Goal: Communication & Community: Answer question/provide support

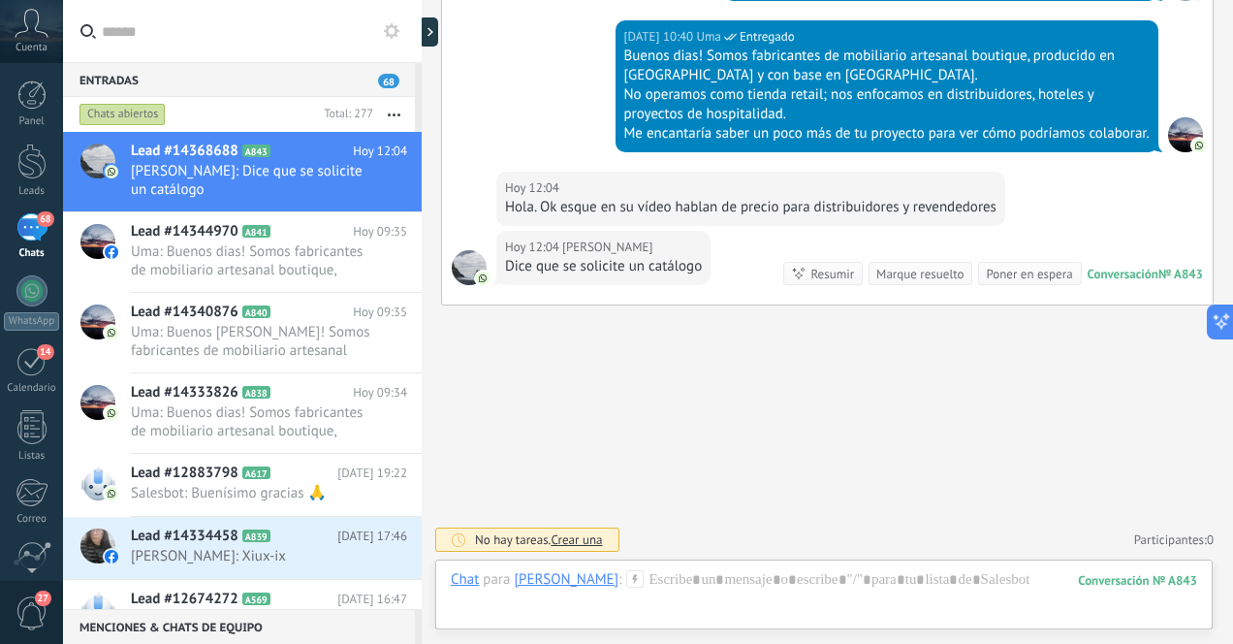
scroll to position [561, 0]
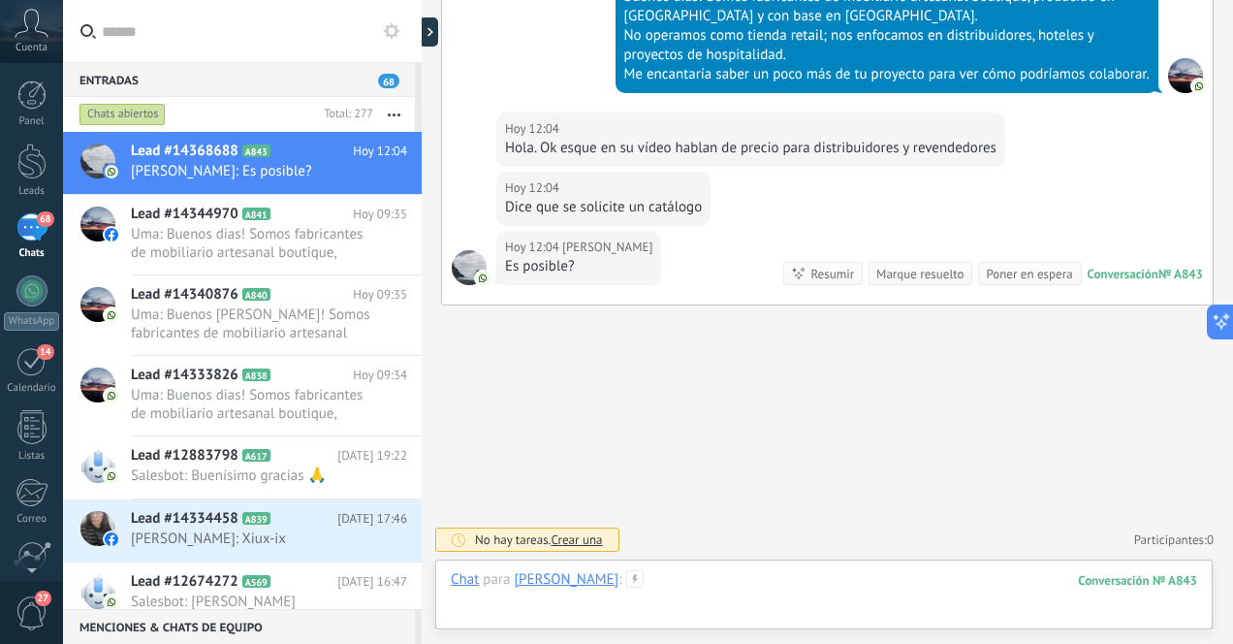
click at [749, 588] on div at bounding box center [824, 599] width 746 height 58
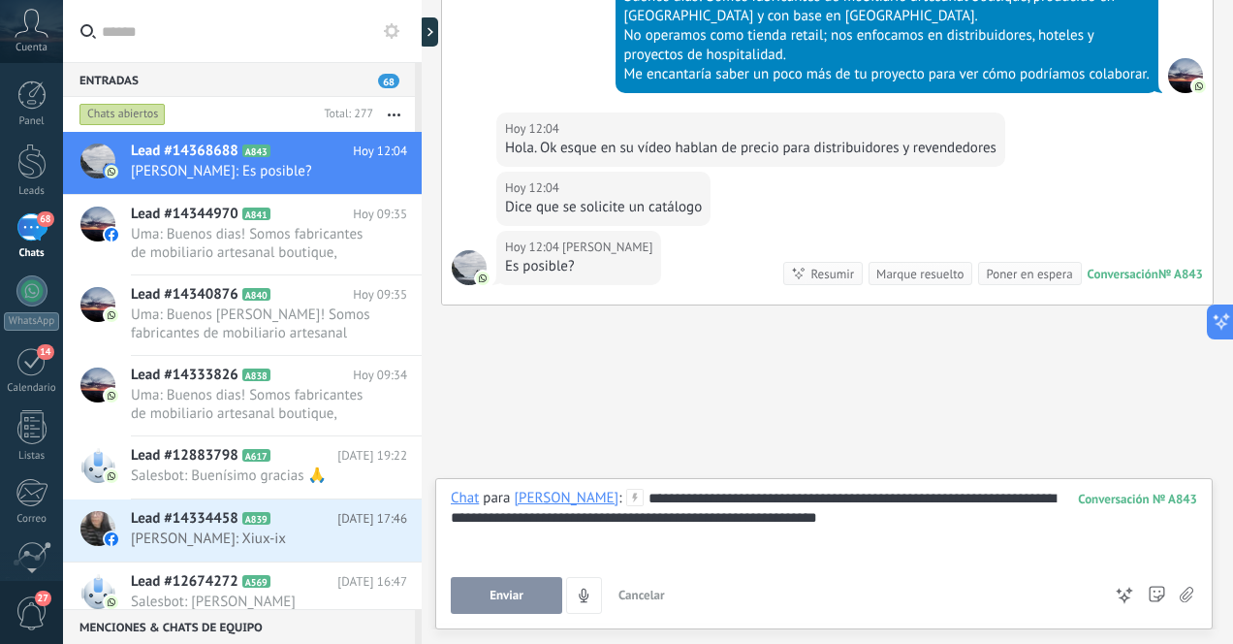
click at [494, 598] on span "Enviar" at bounding box center [506, 595] width 34 height 14
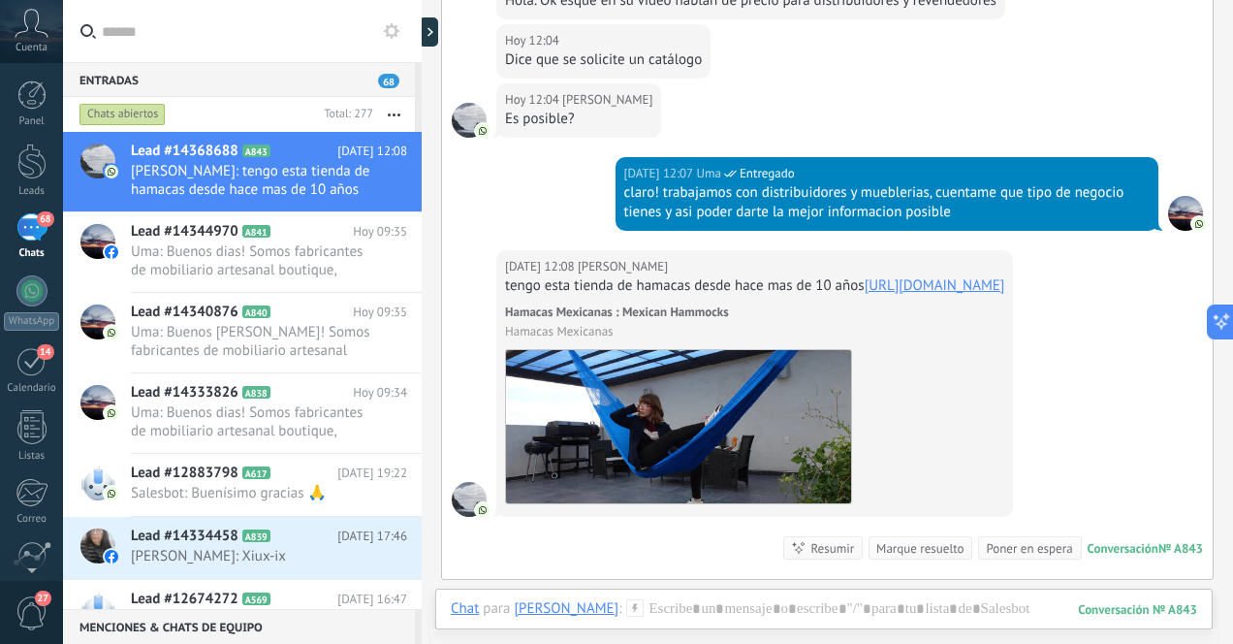
scroll to position [790, 0]
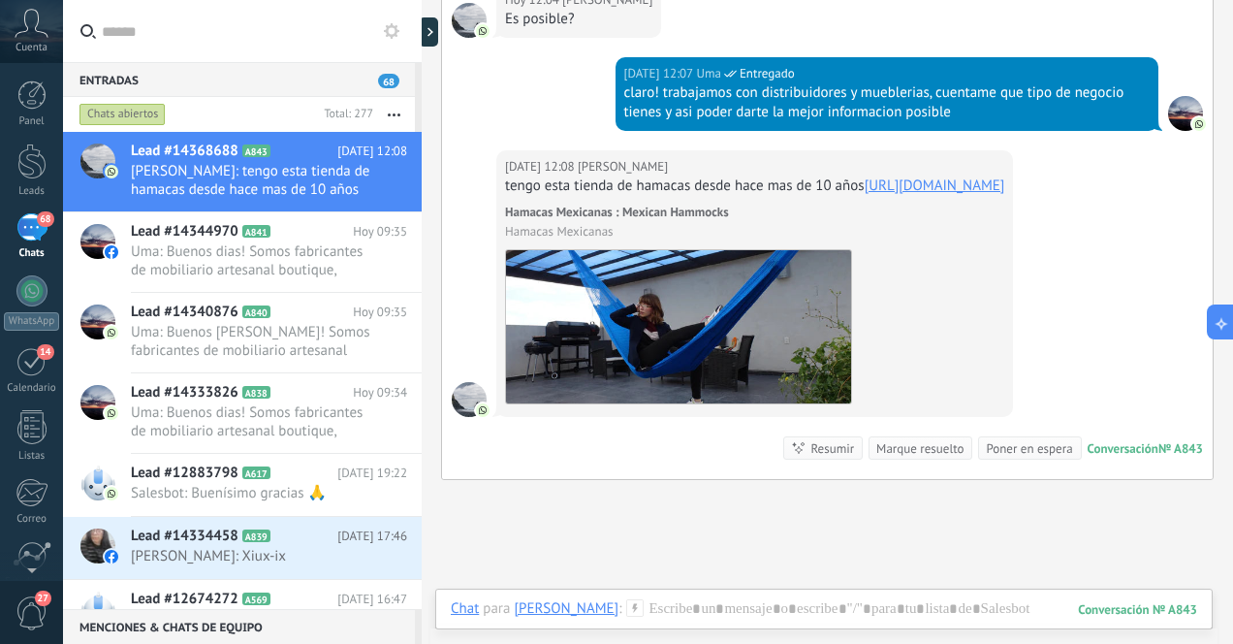
click at [865, 195] on link "[URL][DOMAIN_NAME]" at bounding box center [935, 185] width 141 height 18
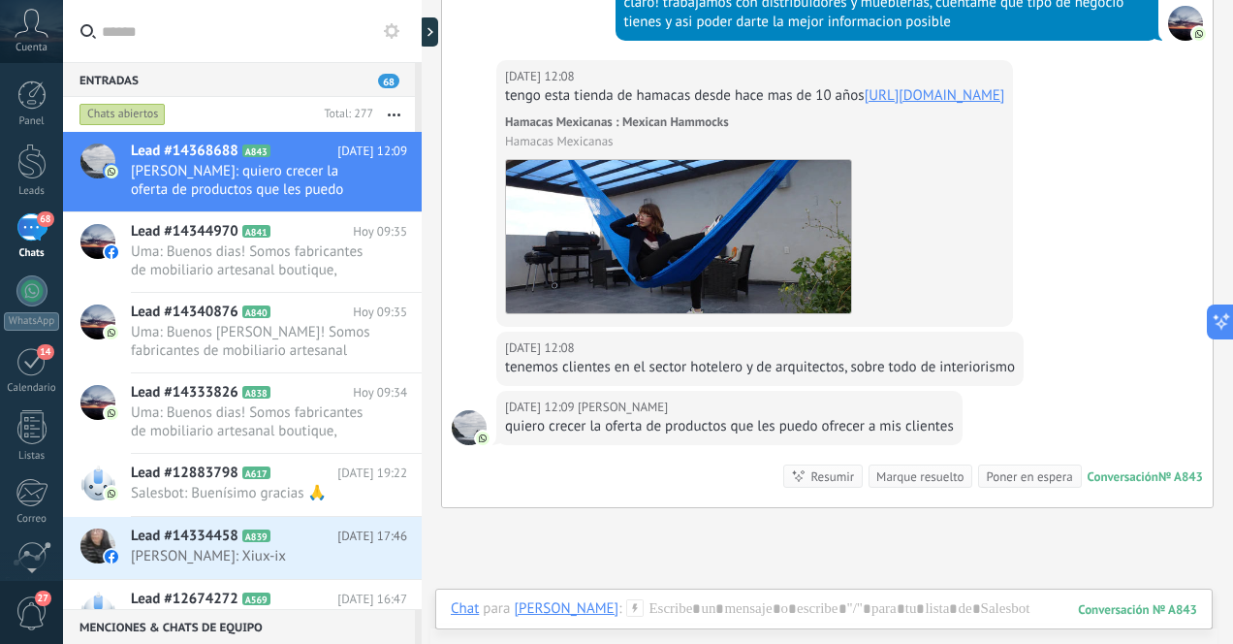
scroll to position [879, 0]
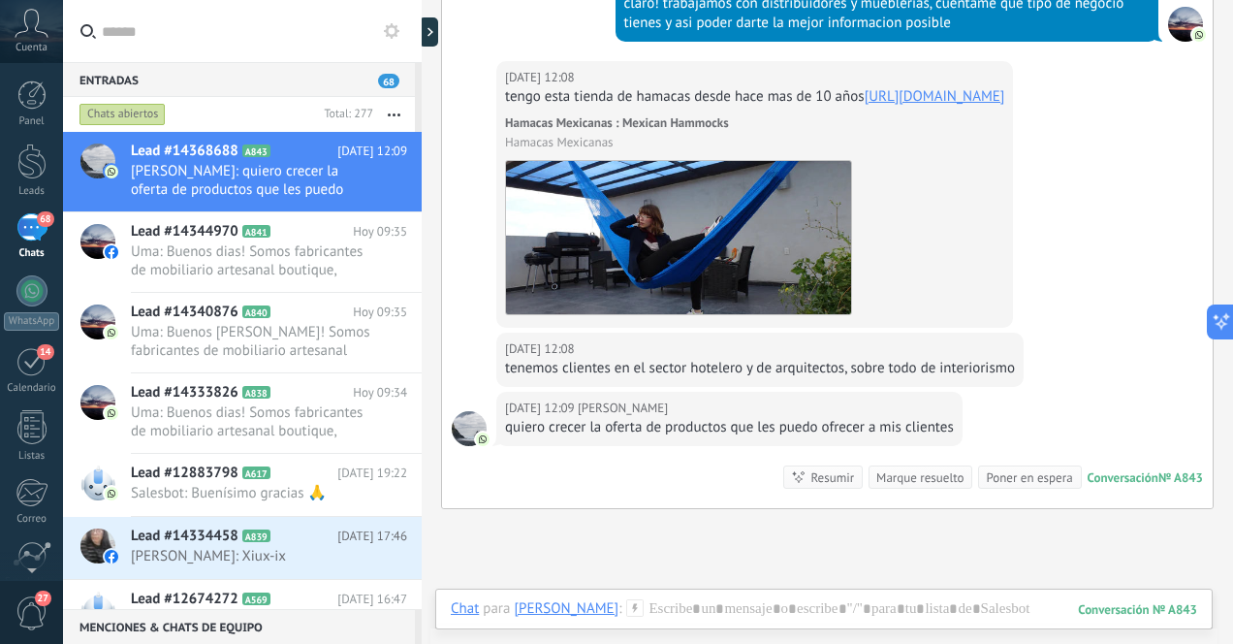
drag, startPoint x: 669, startPoint y: 132, endPoint x: 508, endPoint y: 136, distance: 160.9
click at [508, 107] on div "tengo esta tienda de hamacas desde hace mas de 10 años [URL][DOMAIN_NAME]" at bounding box center [754, 96] width 499 height 19
click at [1087, 198] on div "[DATE] 12:08 [PERSON_NAME] tengo esta tienda de hamacas desde hace mas de 10 añ…" at bounding box center [827, 196] width 771 height 271
drag, startPoint x: 674, startPoint y: 136, endPoint x: 508, endPoint y: 138, distance: 165.7
click at [508, 107] on div "tengo esta tienda de hamacas desde hace mas de 10 años [URL][DOMAIN_NAME]" at bounding box center [754, 96] width 499 height 19
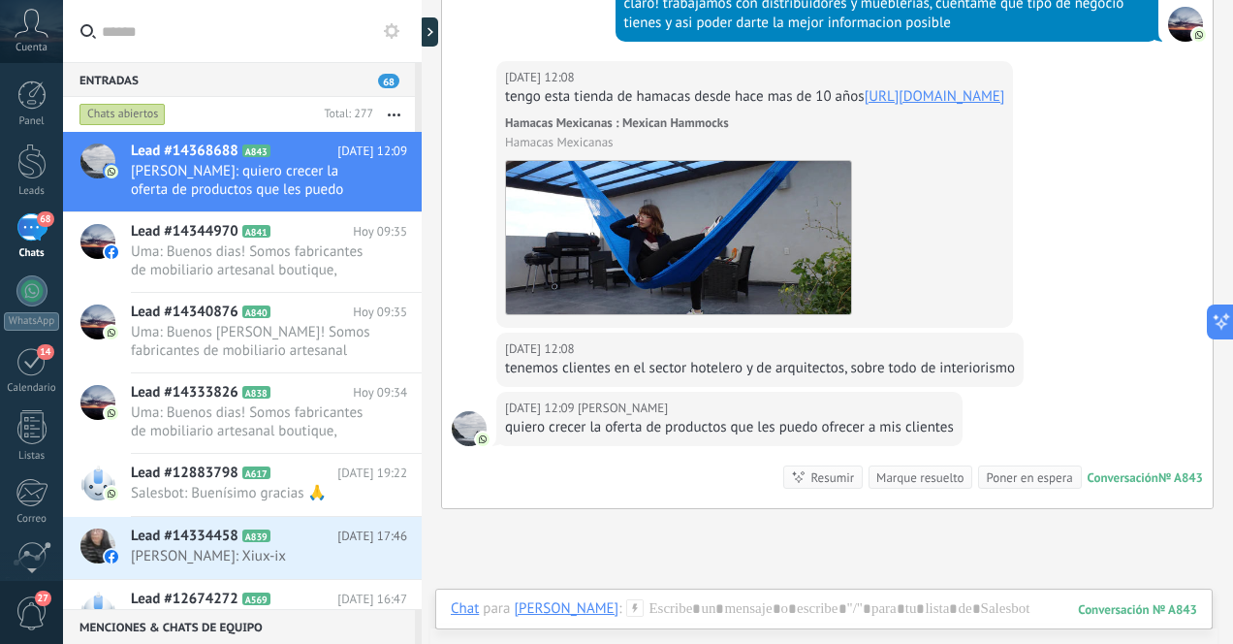
copy link "[URL][DOMAIN_NAME]"
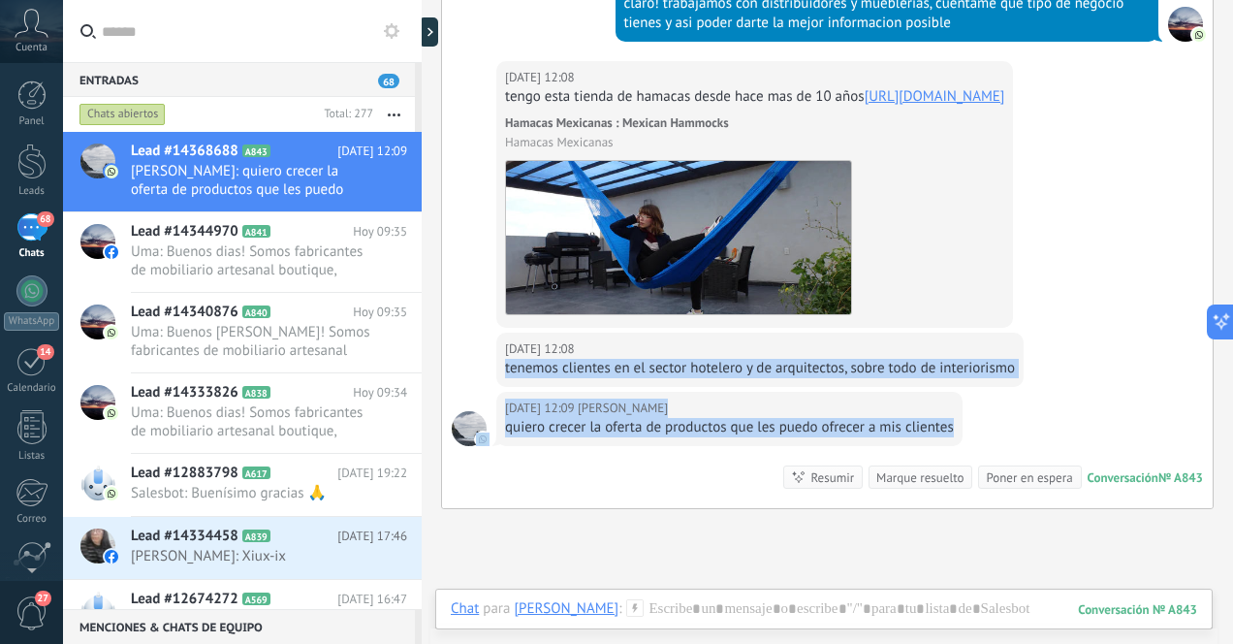
drag, startPoint x: 504, startPoint y: 402, endPoint x: 964, endPoint y: 474, distance: 465.9
copy div "tenemos clientes en el sector hotelero y de arquitectos, sobre todo de interior…"
click at [815, 611] on div at bounding box center [824, 628] width 746 height 58
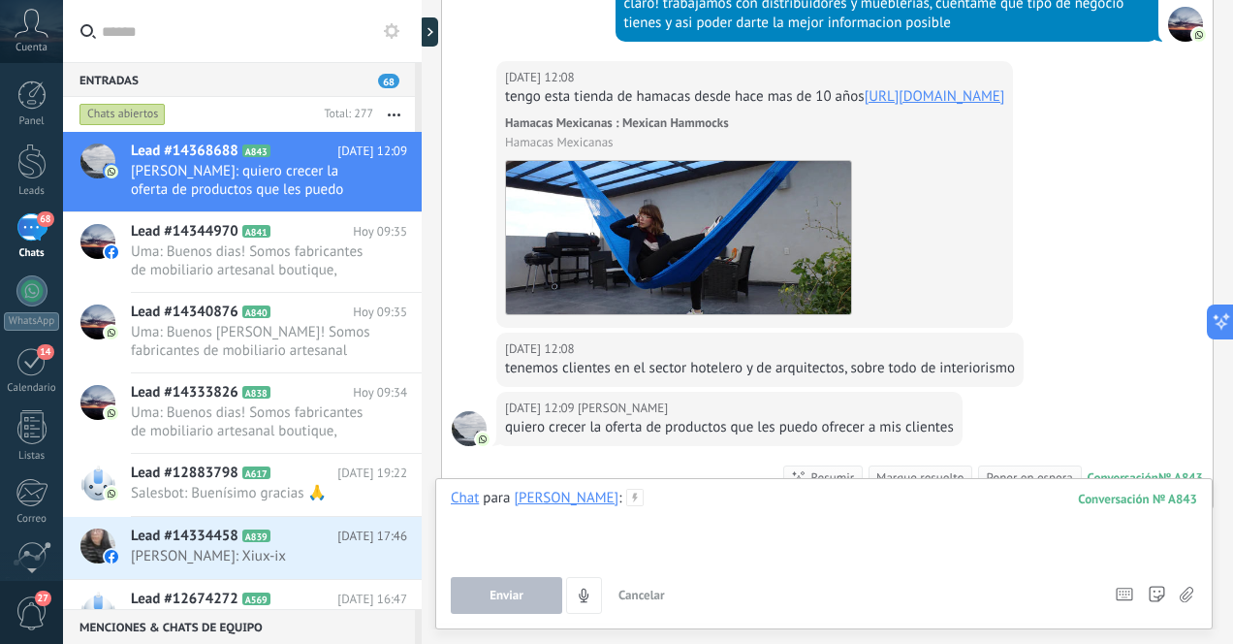
click at [883, 523] on div at bounding box center [824, 525] width 746 height 74
click at [1090, 390] on div "[DATE] 12:08 [PERSON_NAME] tenemos clientes en el sector hotelero y de arquitec…" at bounding box center [827, 361] width 771 height 59
click at [731, 502] on div at bounding box center [824, 525] width 746 height 74
paste div
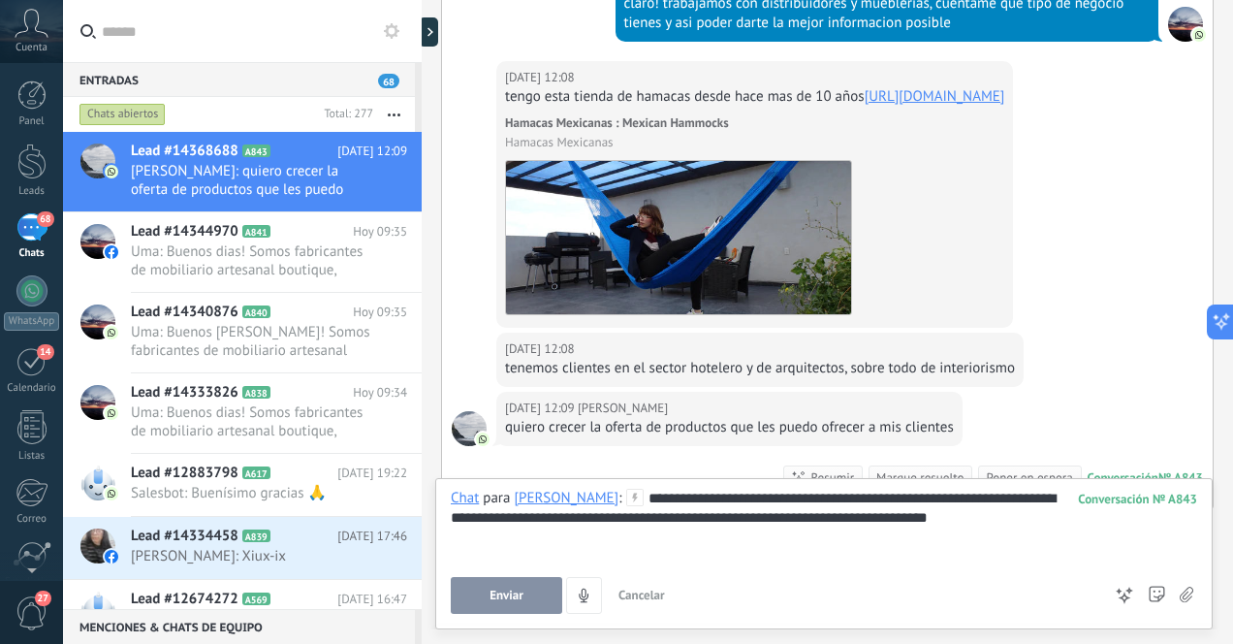
click at [698, 522] on div "**********" at bounding box center [824, 525] width 746 height 74
click at [516, 588] on span "Enviar" at bounding box center [506, 595] width 34 height 14
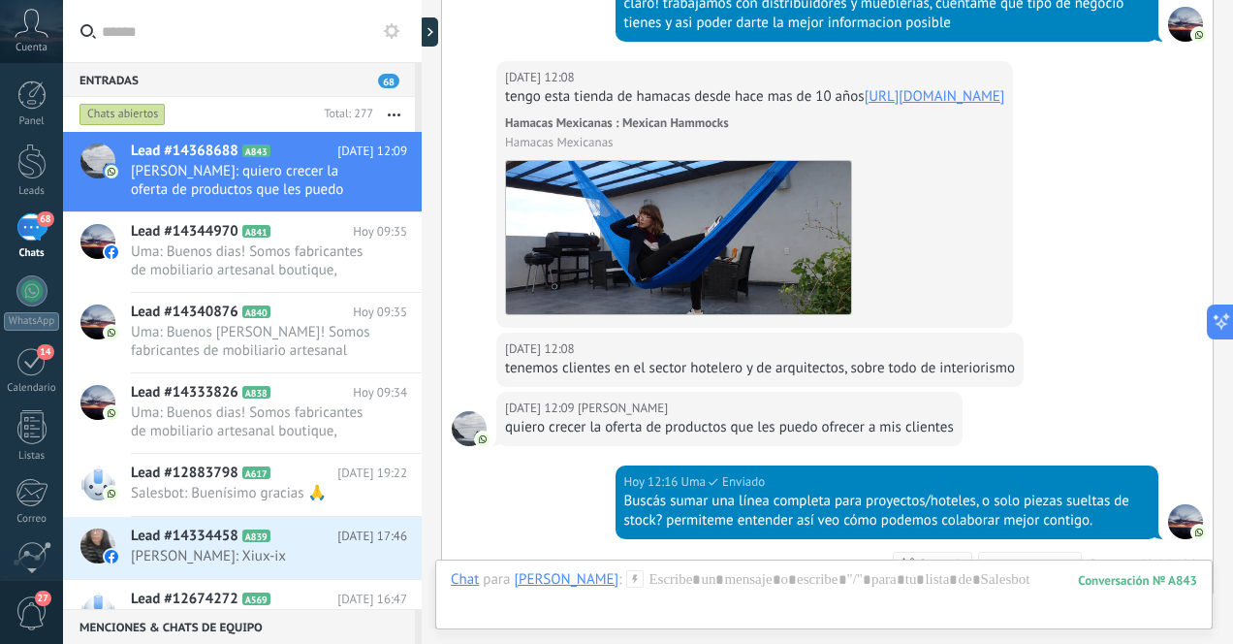
scroll to position [1207, 0]
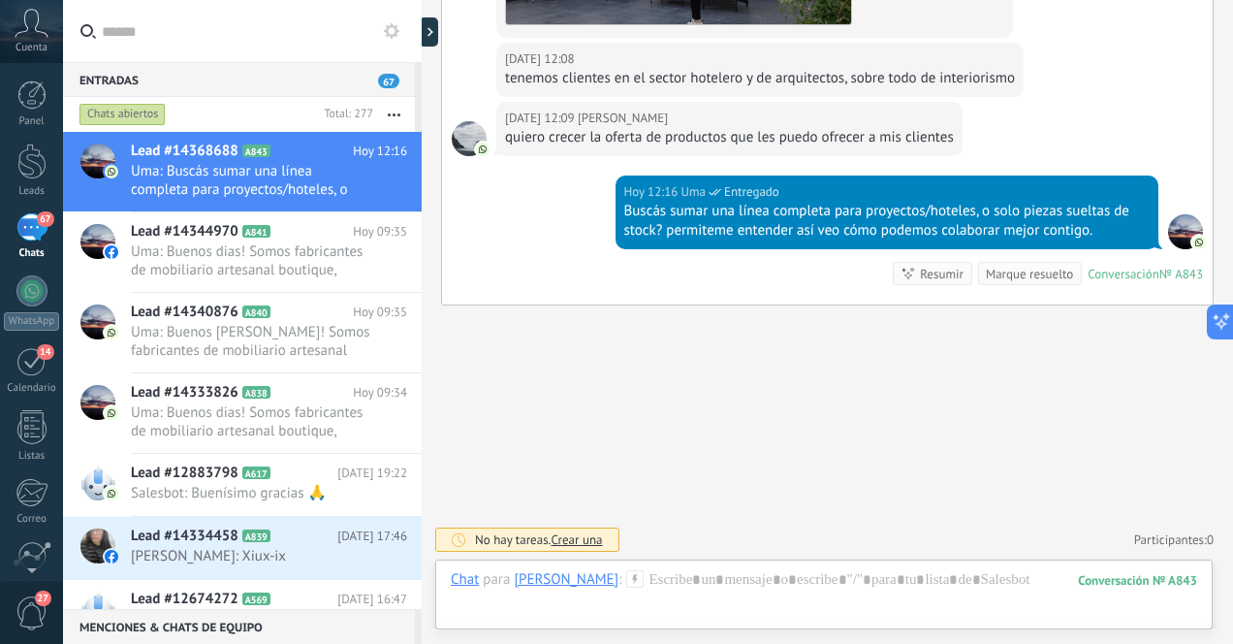
click at [1063, 111] on div "[DATE] 12:09 [PERSON_NAME] quiero crecer la oferta de productos que les puedo o…" at bounding box center [827, 139] width 771 height 74
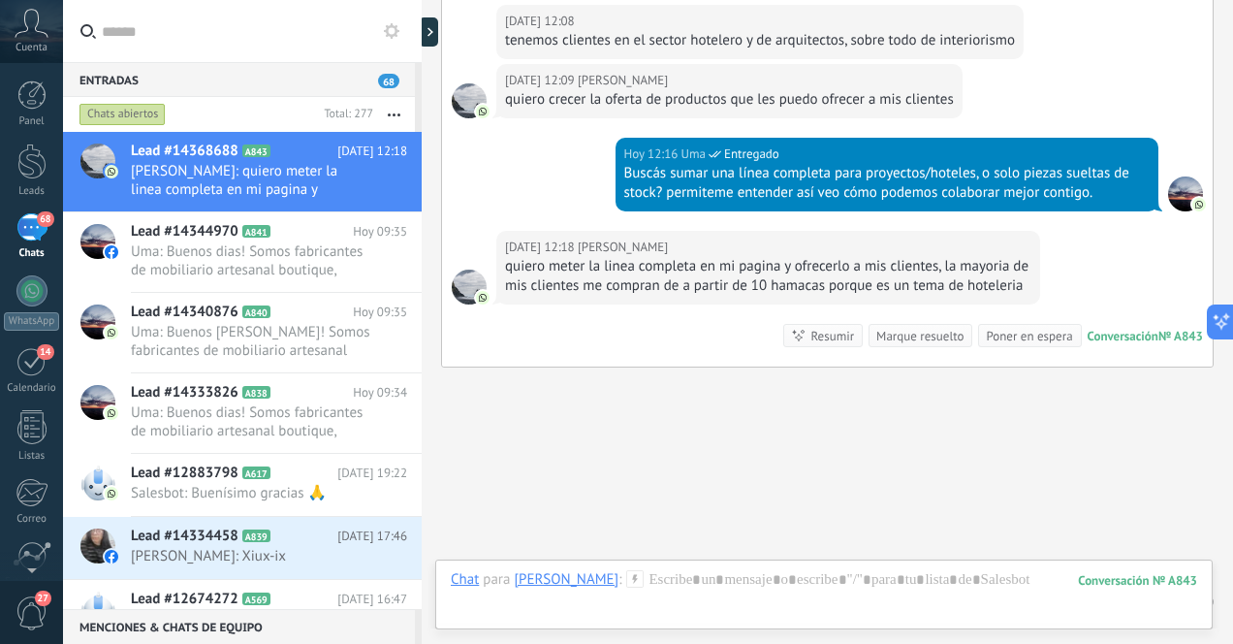
scroll to position [1326, 0]
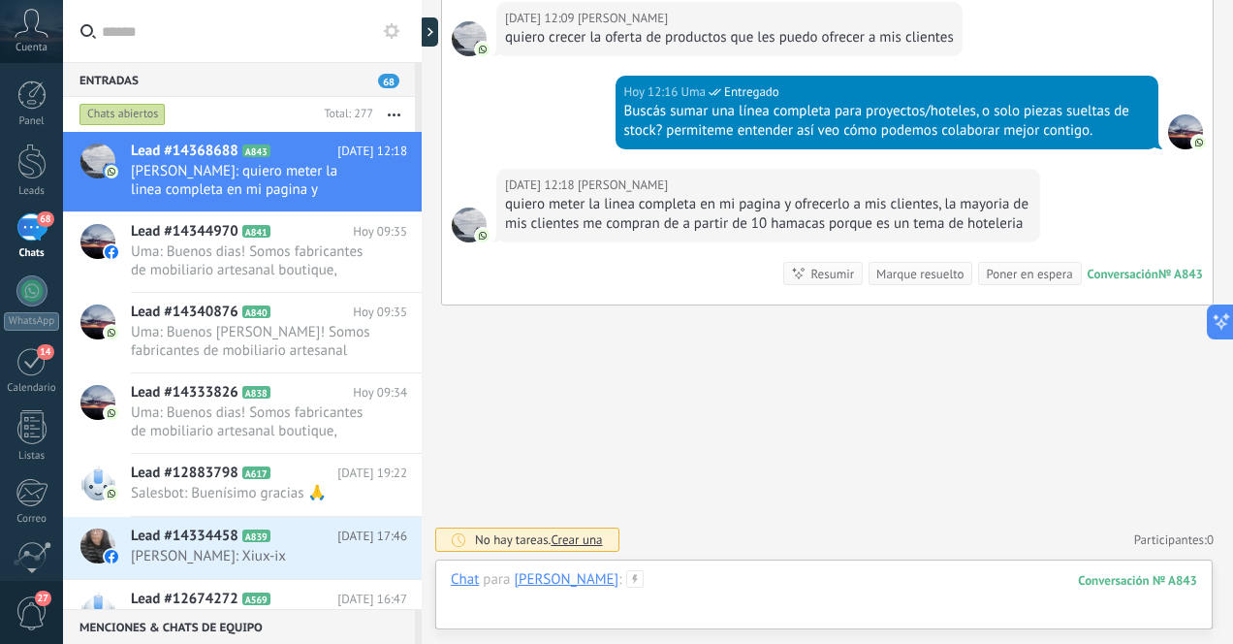
click at [755, 592] on div at bounding box center [824, 599] width 746 height 58
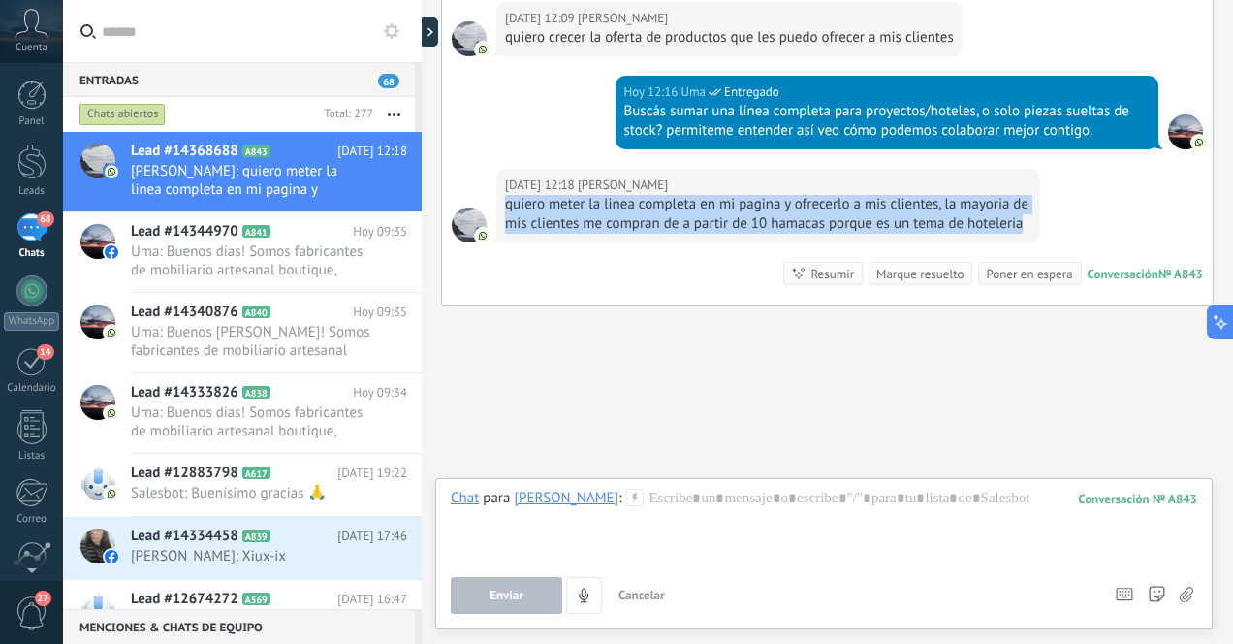
drag, startPoint x: 508, startPoint y: 188, endPoint x: 599, endPoint y: 229, distance: 99.8
click at [599, 230] on div "quiero meter la linea completa en mi pagina y ofrecerlo a mis clientes, la mayo…" at bounding box center [768, 214] width 526 height 39
copy div "quiero meter la linea completa en mi pagina y ofrecerlo a mis clientes, la mayo…"
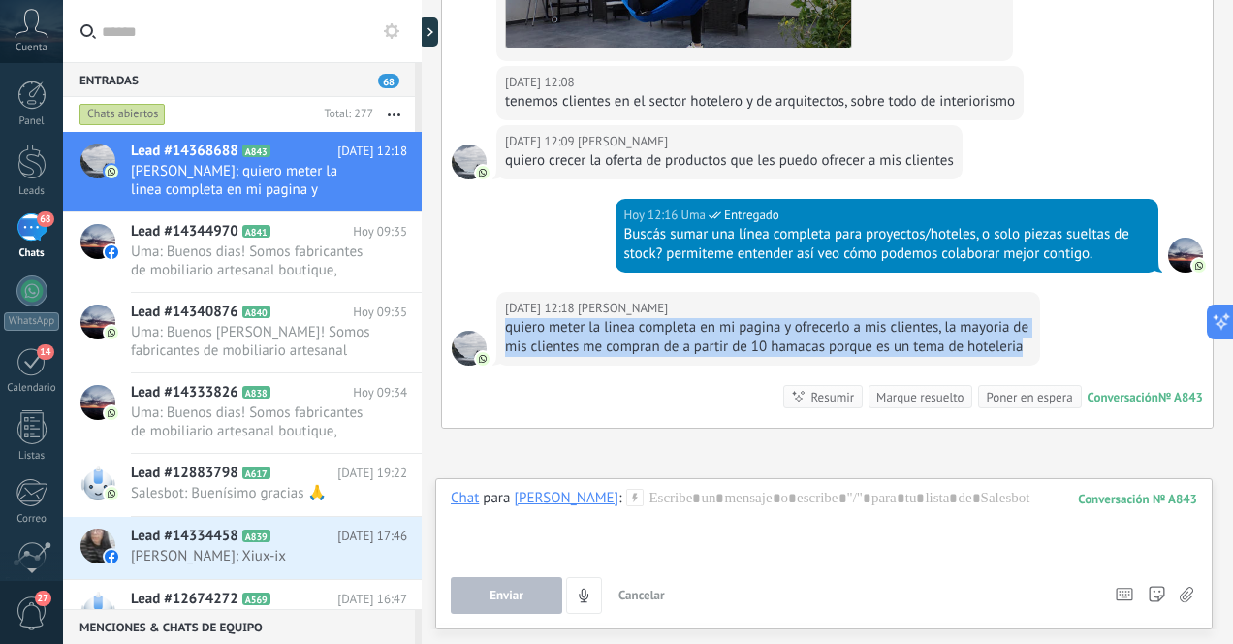
scroll to position [1138, 0]
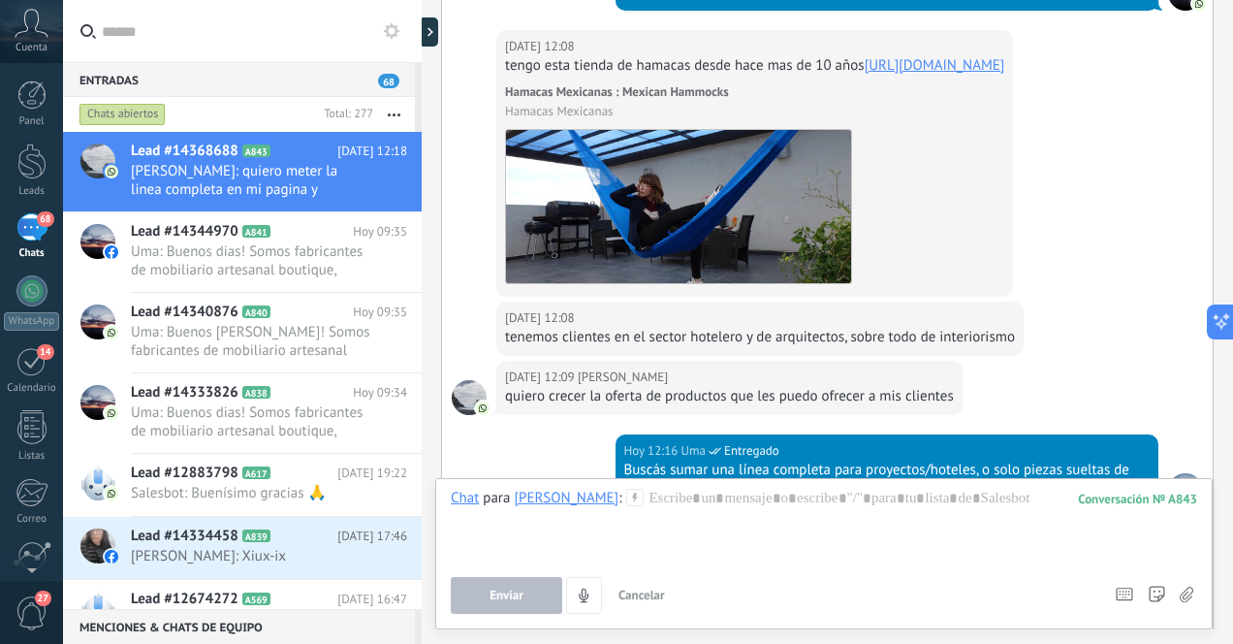
scroll to position [885, 0]
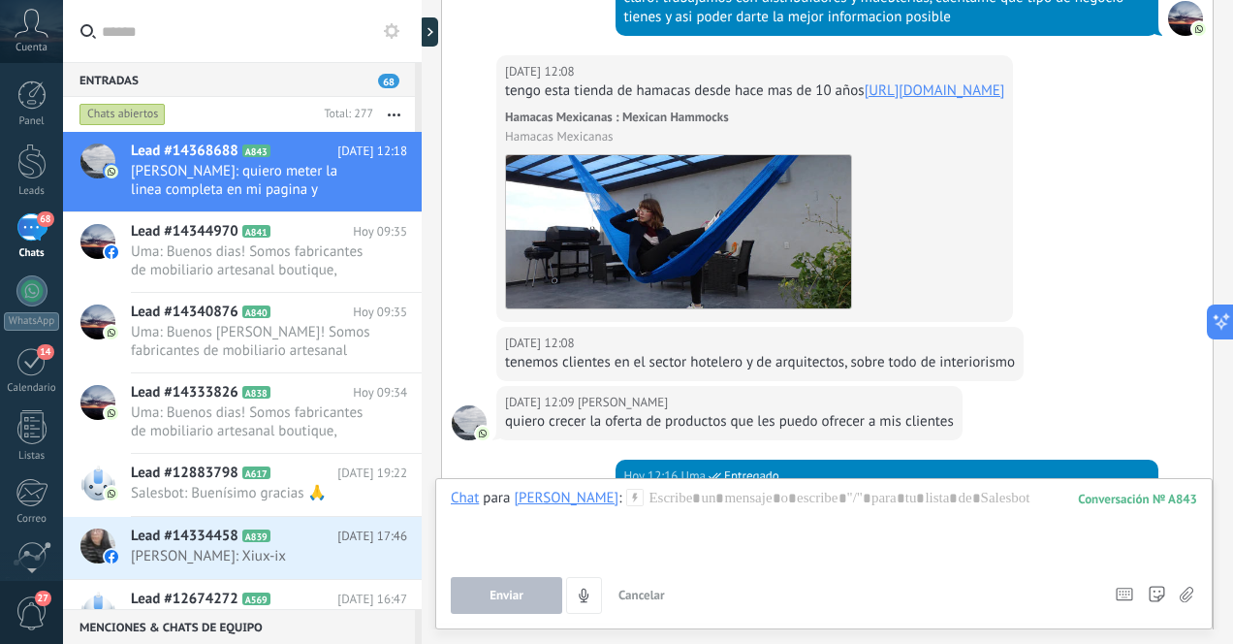
click at [865, 100] on link "[URL][DOMAIN_NAME]" at bounding box center [935, 90] width 141 height 18
click at [728, 506] on div at bounding box center [824, 525] width 746 height 74
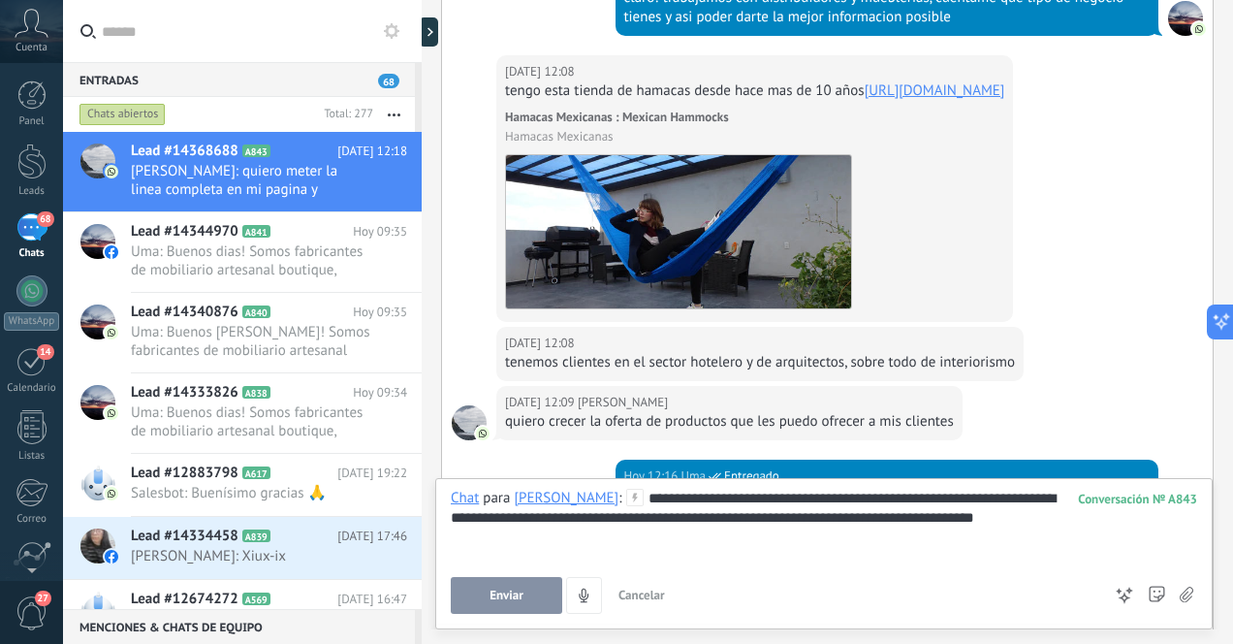
click at [688, 504] on div "**********" at bounding box center [824, 525] width 746 height 74
click at [1082, 528] on div "**********" at bounding box center [824, 525] width 746 height 74
click at [492, 591] on span "Enviar" at bounding box center [506, 595] width 34 height 14
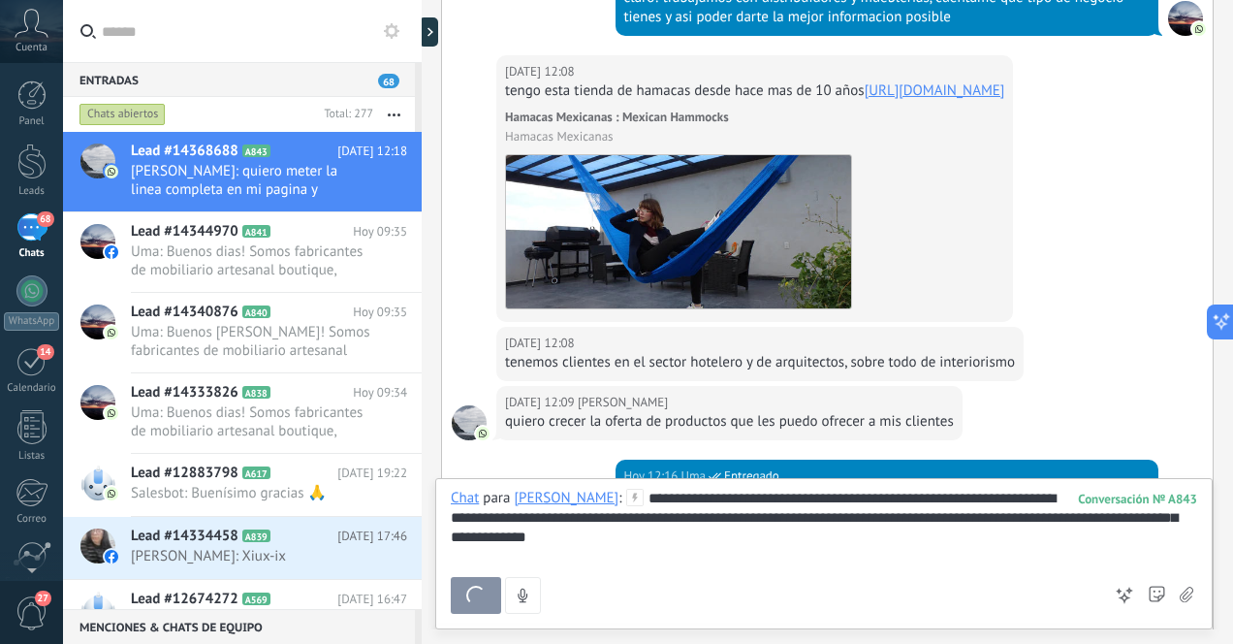
scroll to position [1432, 0]
